Goal: Contribute content: Add original content to the website for others to see

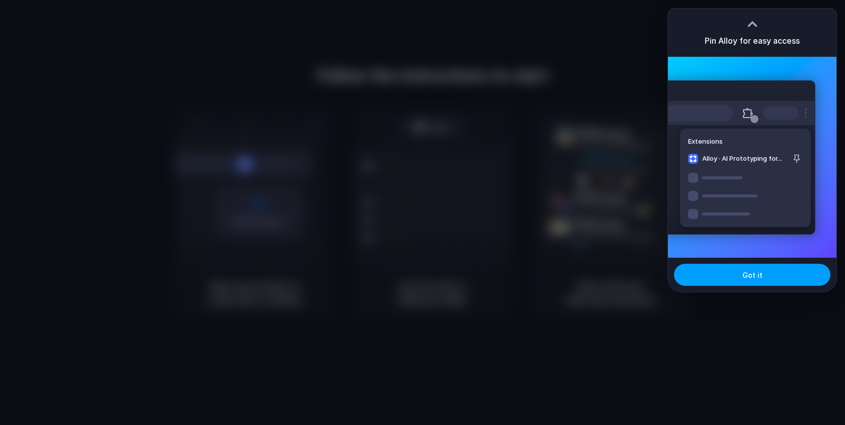
click at [770, 272] on button "Got it" at bounding box center [752, 275] width 156 height 22
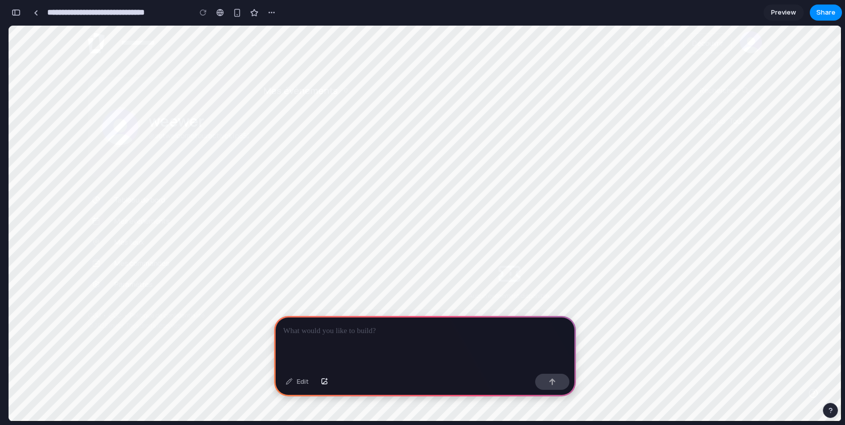
click at [161, 45] on input "text" at bounding box center [188, 43] width 151 height 20
click at [369, 334] on p at bounding box center [425, 331] width 284 height 12
click at [552, 379] on div "button" at bounding box center [552, 382] width 7 height 7
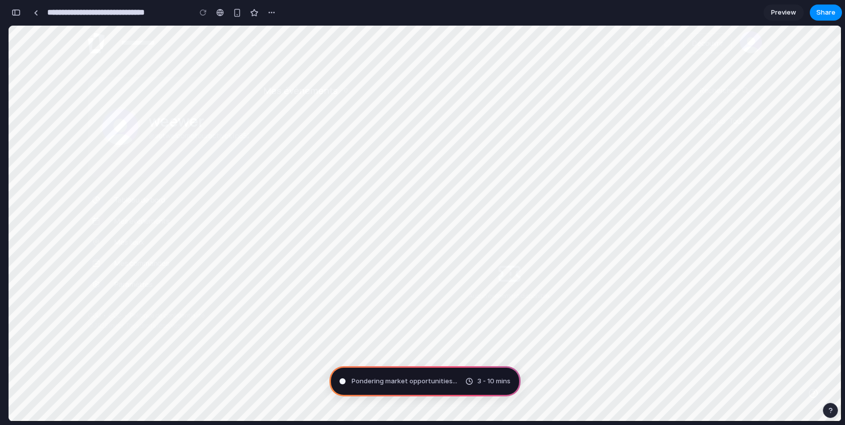
click at [190, 140] on p "@setwelcometouractivek1p85277" at bounding box center [192, 136] width 89 height 10
click at [173, 118] on h2 "weewer" at bounding box center [192, 121] width 89 height 15
click at [832, 412] on div "button" at bounding box center [830, 410] width 7 height 7
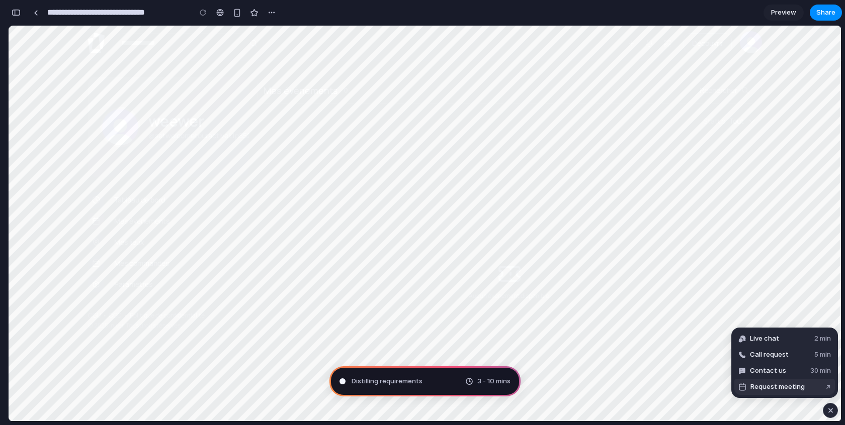
type input "**********"
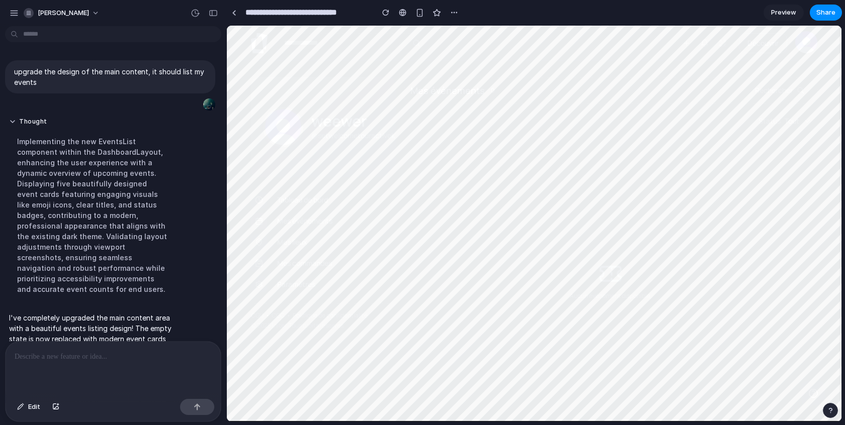
click at [66, 366] on div at bounding box center [113, 368] width 215 height 53
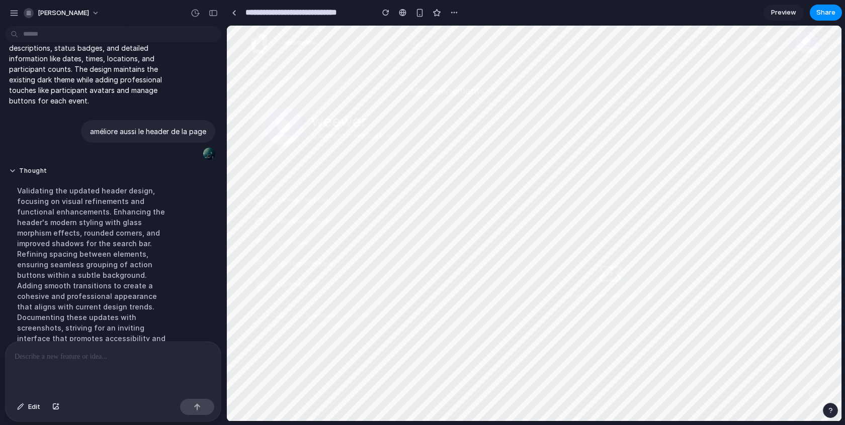
scroll to position [295, 0]
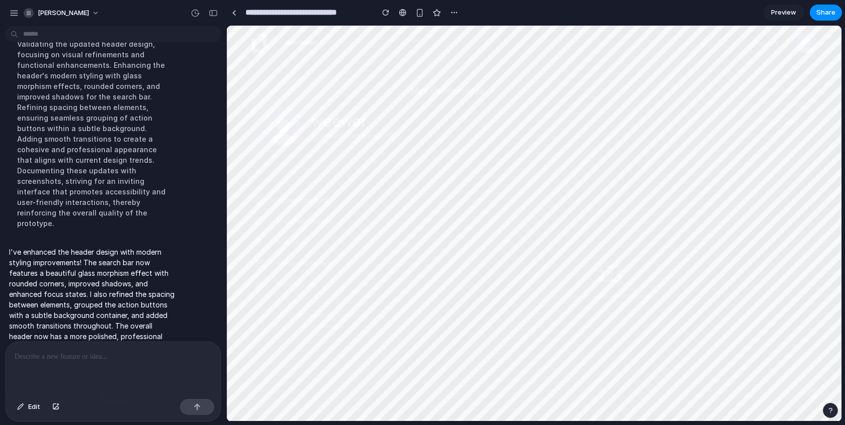
click at [65, 364] on div at bounding box center [113, 368] width 215 height 53
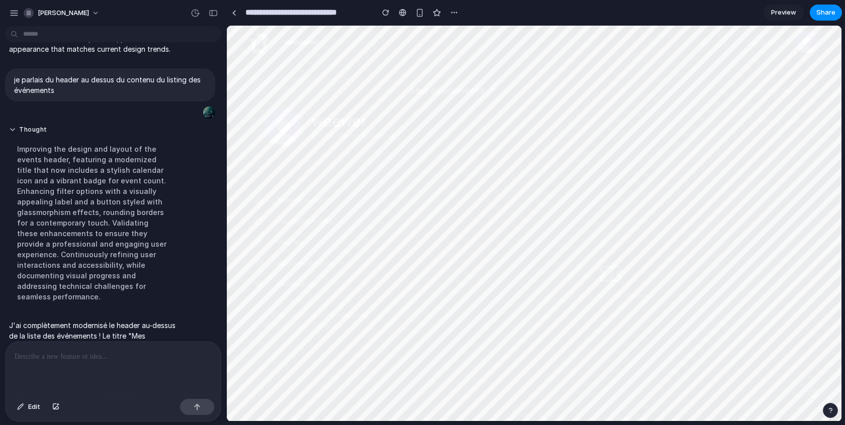
scroll to position [472, 0]
